Goal: Find contact information: Find contact information

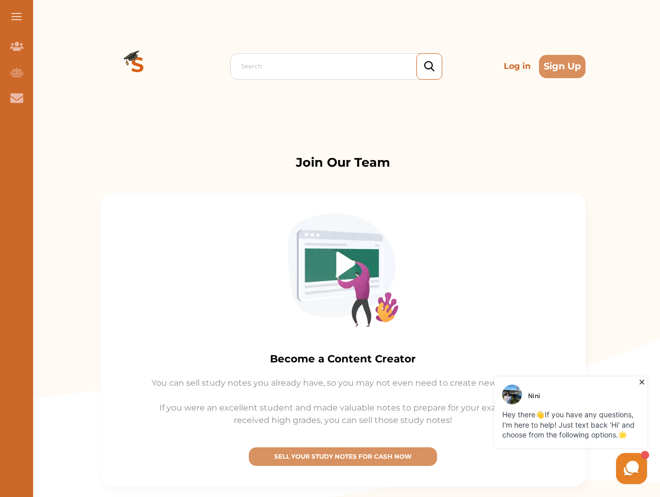
click at [330, 248] on img at bounding box center [343, 269] width 111 height 113
click at [17, 17] on span at bounding box center [16, 16] width 10 height 1
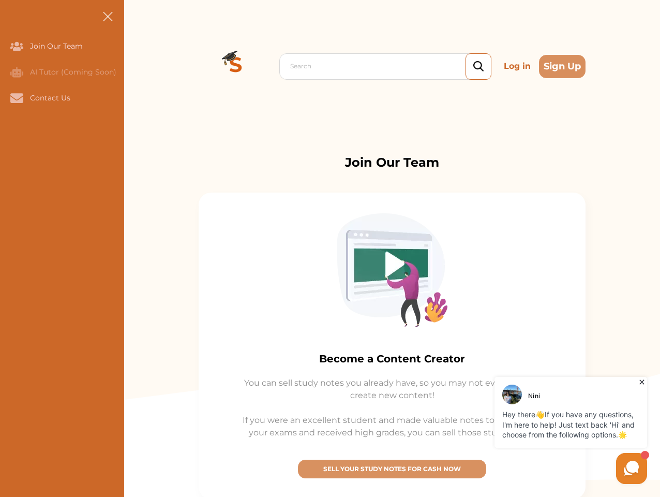
click at [17, 46] on icon "Join Our Team" at bounding box center [16, 46] width 13 height 9
click at [17, 72] on icon "AI Tutor (Coming Soon)" at bounding box center [16, 72] width 13 height 10
click at [17, 98] on icon "Contact Us" at bounding box center [16, 97] width 13 height 9
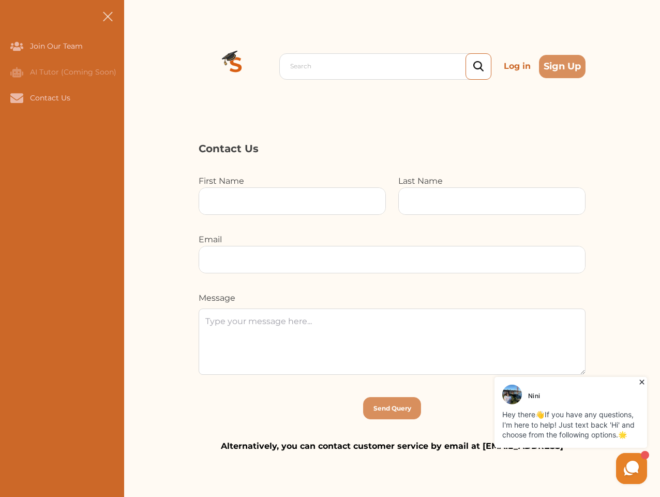
click at [138, 66] on div "Search Log in Sign Up Search Log in Sign Up" at bounding box center [392, 66] width 536 height 132
click at [517, 66] on p "Log in" at bounding box center [517, 66] width 35 height 21
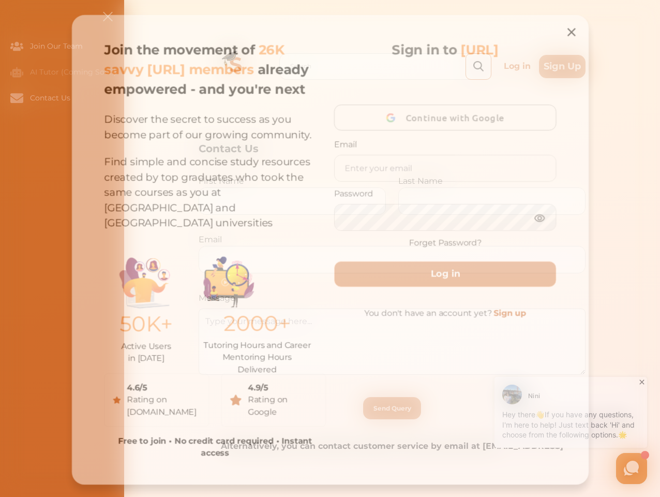
click at [562, 66] on div "Join the movement of 26K savvy [URL] members already empowered - and you're nex…" at bounding box center [330, 249] width 528 height 479
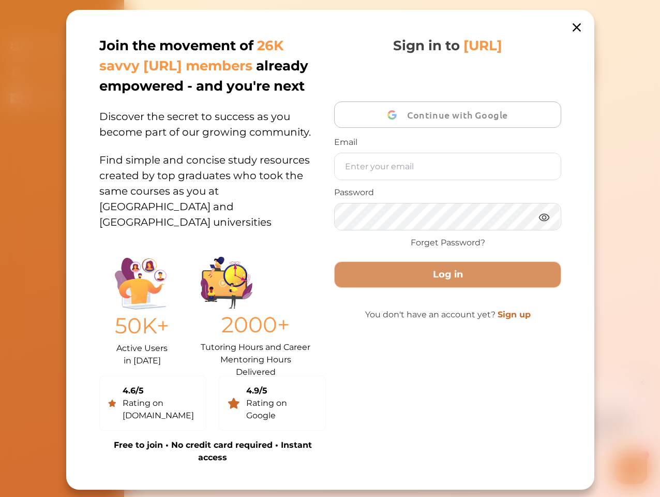
click at [343, 456] on div "Sign in to [URL] Continue with Google Email Password Forget Password? Log in Yo…" at bounding box center [447, 250] width 227 height 428
